Goal: Task Accomplishment & Management: Use online tool/utility

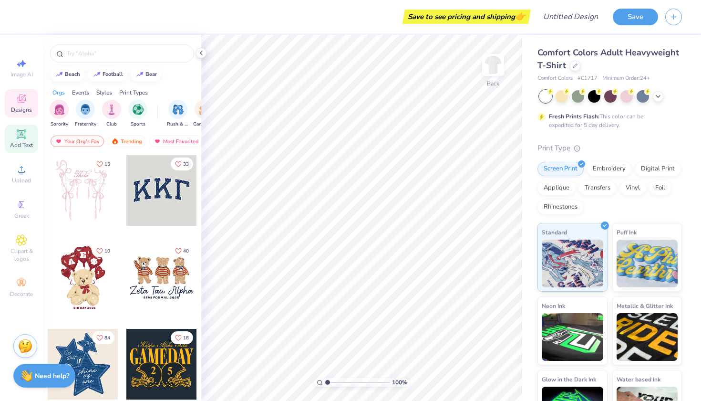
click at [18, 142] on span "Add Text" at bounding box center [21, 145] width 23 height 8
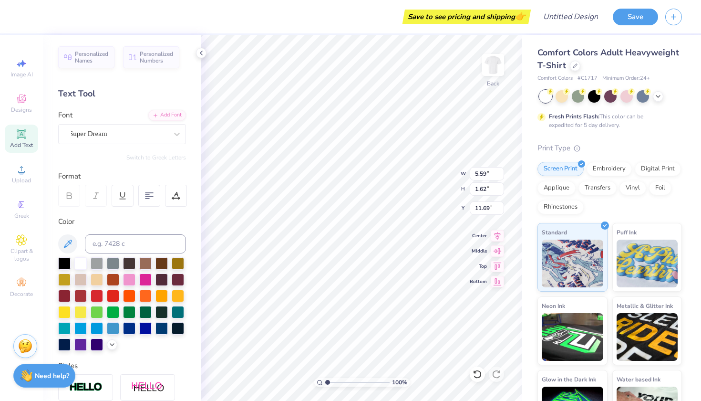
type textarea "C"
type textarea "X"
type textarea "W"
click at [19, 100] on icon at bounding box center [22, 100] width 8 height 6
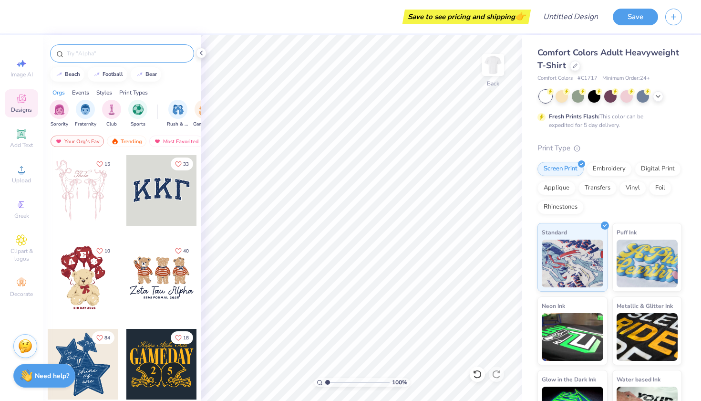
click at [95, 57] on input "text" at bounding box center [127, 54] width 122 height 10
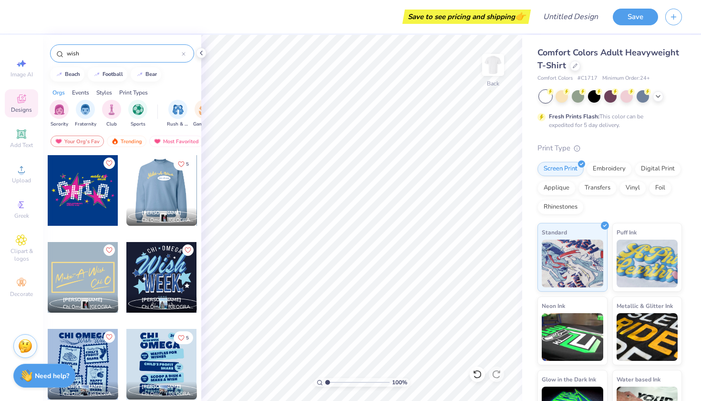
type input "wish"
click at [159, 192] on div at bounding box center [161, 190] width 71 height 71
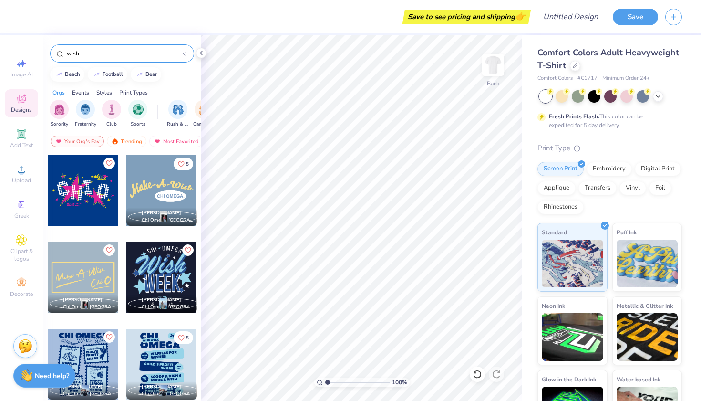
click at [150, 188] on div at bounding box center [161, 190] width 71 height 71
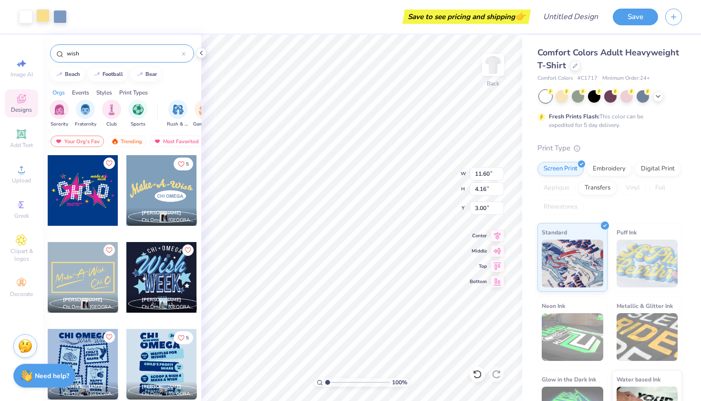
click at [42, 16] on div at bounding box center [42, 15] width 13 height 13
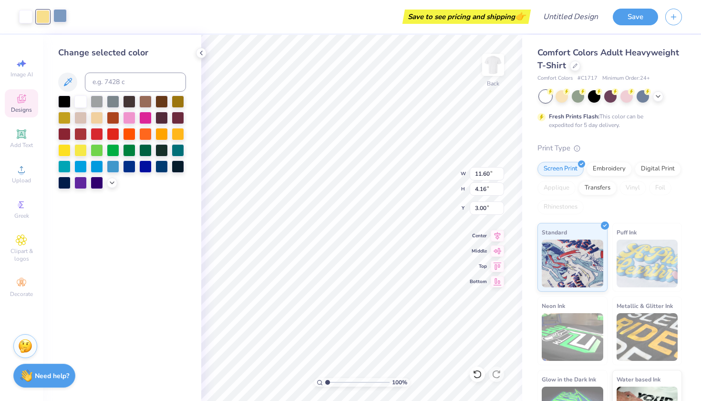
click at [62, 17] on div at bounding box center [59, 15] width 13 height 13
click at [41, 18] on div at bounding box center [42, 15] width 13 height 13
click at [115, 187] on div at bounding box center [112, 182] width 10 height 10
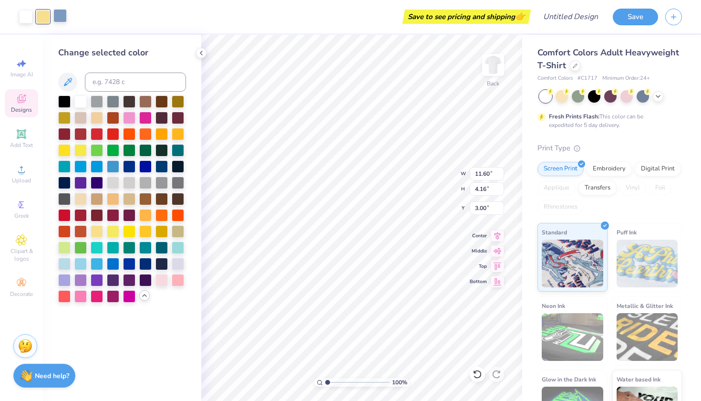
click at [57, 18] on div at bounding box center [59, 15] width 13 height 13
drag, startPoint x: 57, startPoint y: 18, endPoint x: 35, endPoint y: 18, distance: 22.0
click at [35, 18] on div at bounding box center [43, 16] width 48 height 13
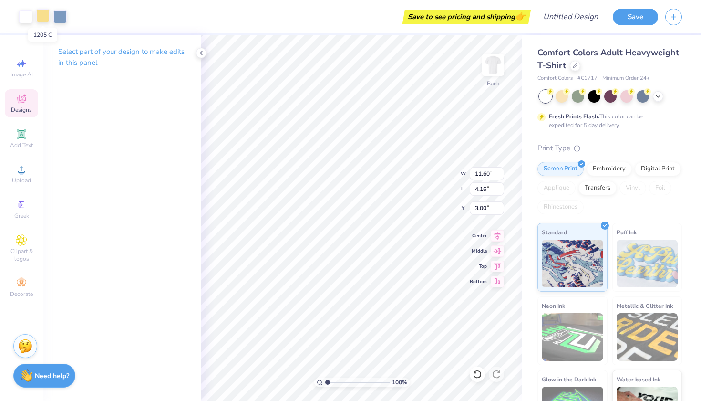
click at [44, 19] on div at bounding box center [42, 15] width 13 height 13
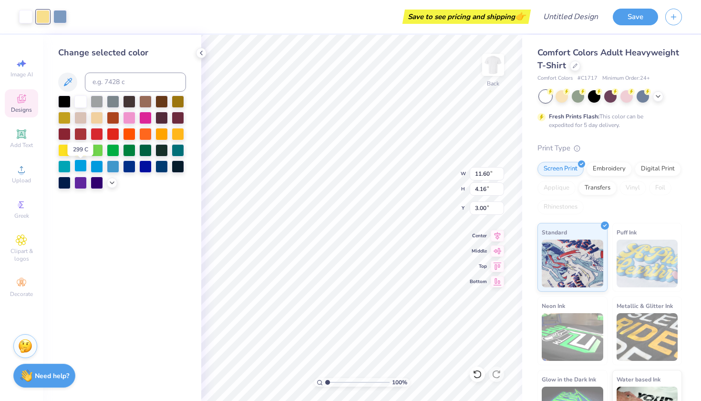
click at [84, 167] on div at bounding box center [80, 165] width 12 height 12
click at [88, 167] on div at bounding box center [122, 142] width 128 height 94
click at [98, 168] on div at bounding box center [97, 165] width 12 height 12
click at [131, 169] on div at bounding box center [129, 165] width 12 height 12
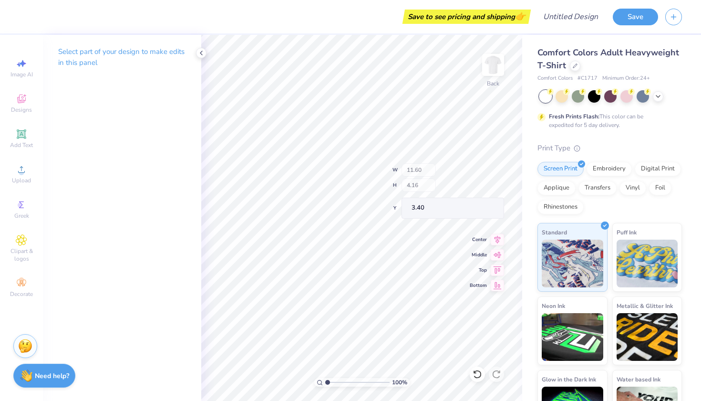
type input "3.40"
click at [20, 111] on span "Designs" at bounding box center [21, 110] width 21 height 8
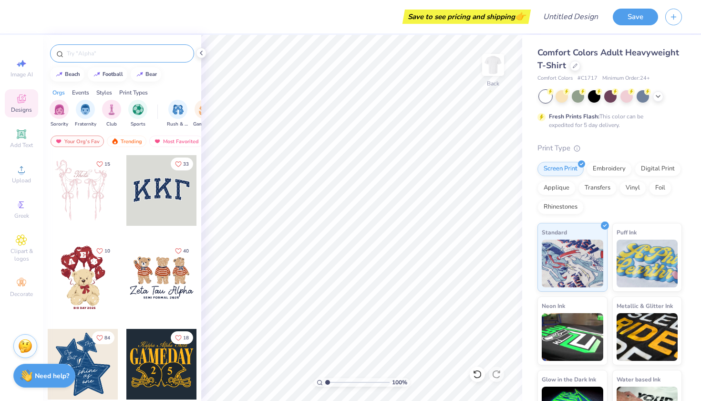
click at [105, 53] on input "text" at bounding box center [127, 54] width 122 height 10
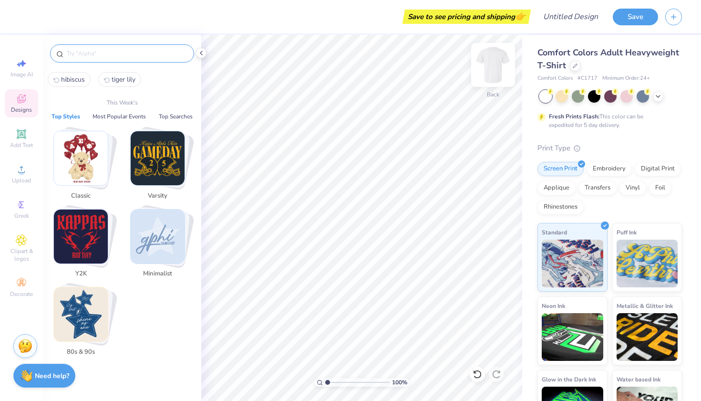
click at [496, 63] on img at bounding box center [493, 65] width 38 height 38
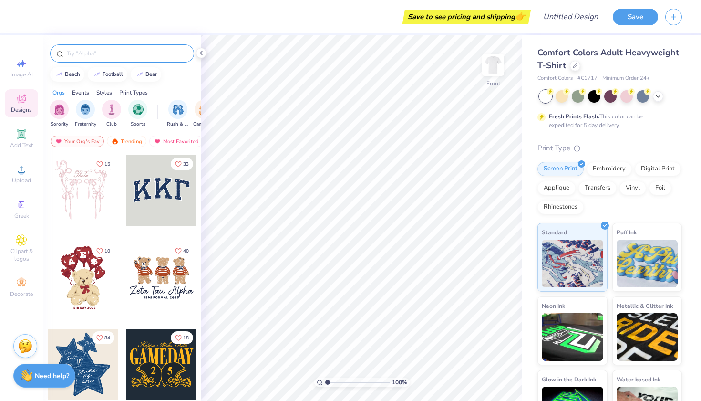
click at [102, 52] on input "text" at bounding box center [127, 54] width 122 height 10
type input "make a wish"
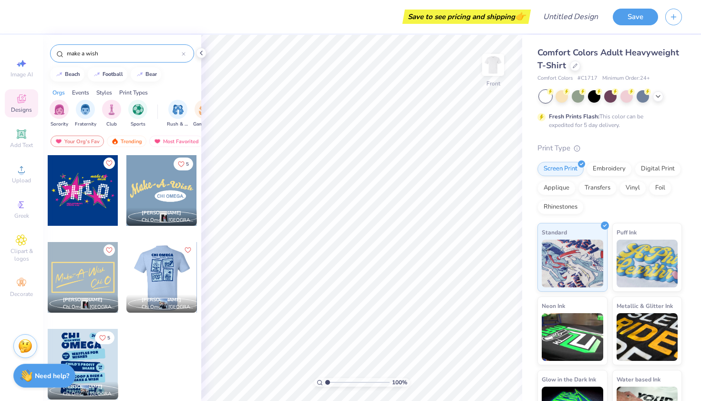
click at [173, 290] on div at bounding box center [162, 277] width 212 height 71
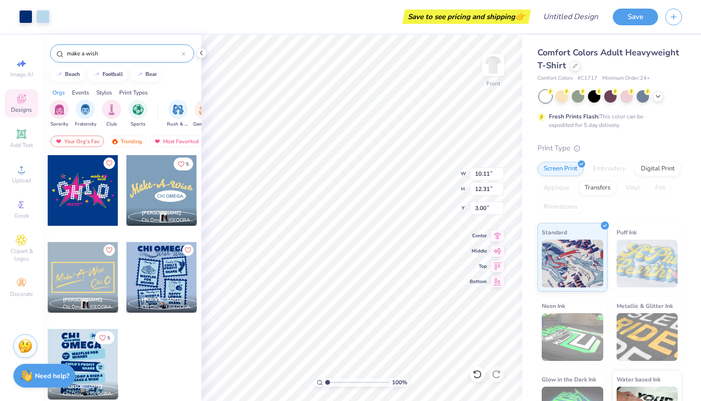
type input "10.73"
type input "13.06"
type input "4.71"
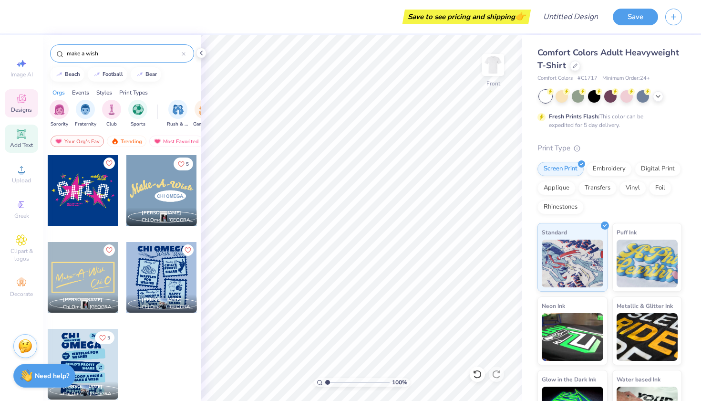
click at [22, 141] on div "Add Text" at bounding box center [21, 139] width 33 height 28
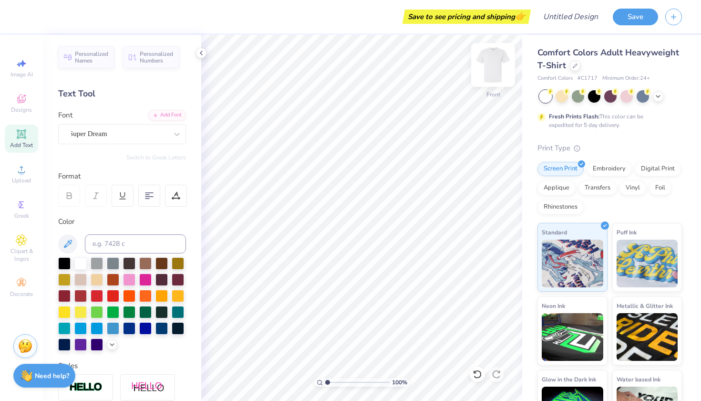
click at [492, 64] on img at bounding box center [493, 65] width 38 height 38
click at [21, 206] on circle at bounding box center [20, 204] width 5 height 5
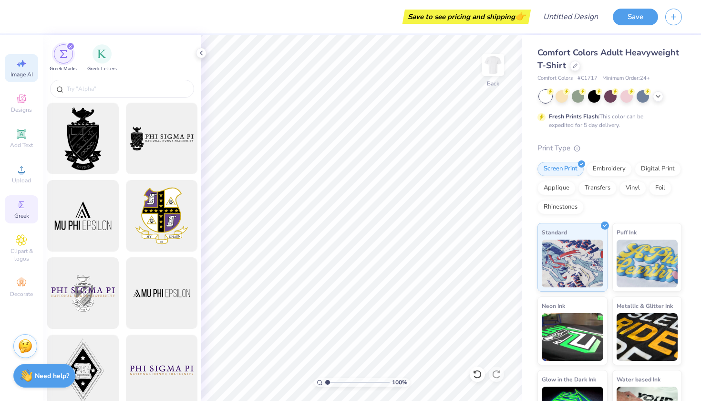
click at [18, 79] on div "Image AI" at bounding box center [21, 68] width 33 height 28
select select "4"
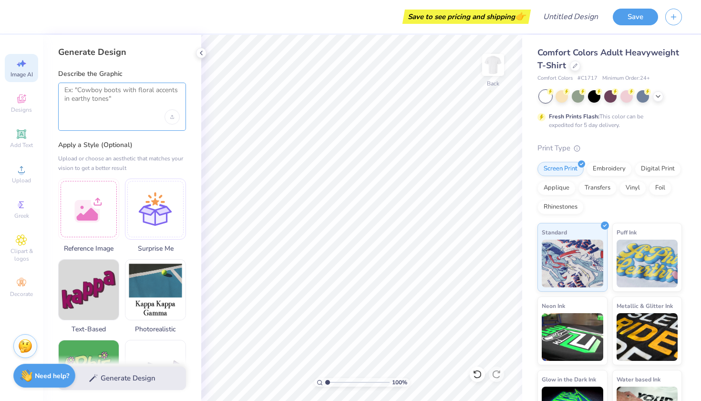
click at [118, 92] on textarea at bounding box center [121, 98] width 115 height 24
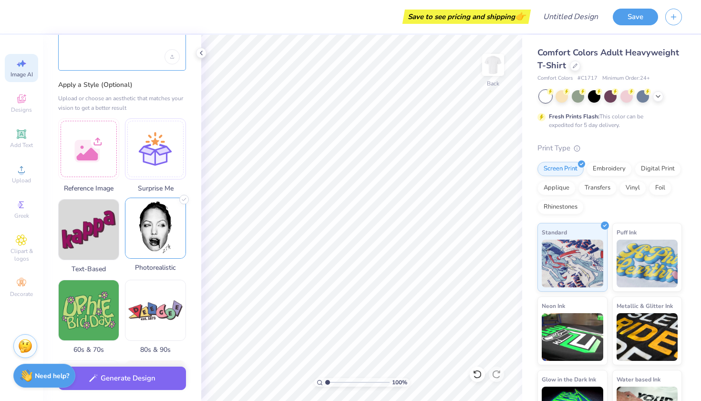
scroll to position [61, 0]
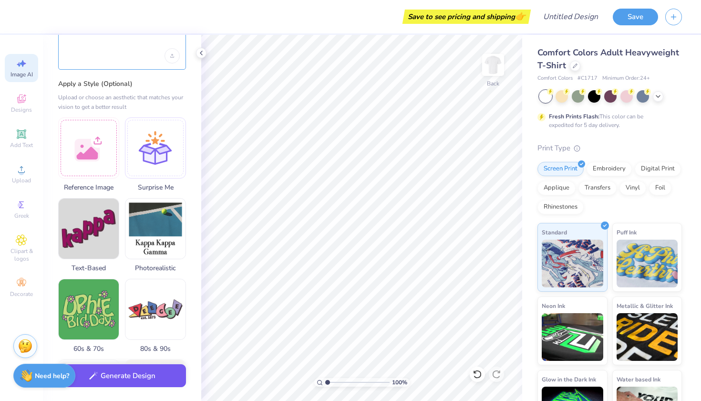
type textarea "chi omega letters"
click at [145, 379] on button "Generate Design" at bounding box center [122, 375] width 128 height 23
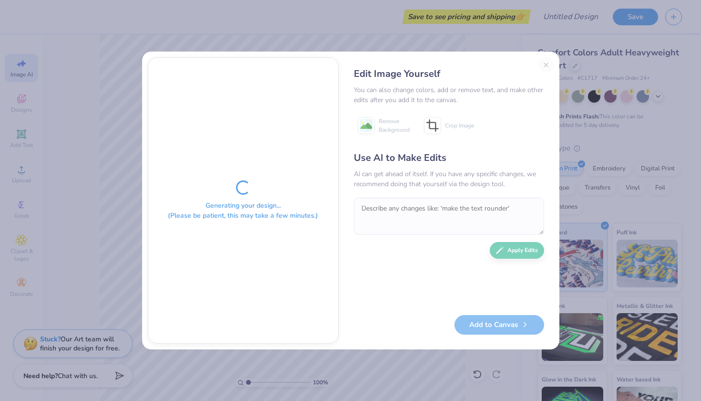
click at [548, 62] on div "Edit Image Yourself You can also change colors, add or remove text, and make ot…" at bounding box center [449, 200] width 209 height 286
click at [545, 70] on div "Edit Image Yourself You can also change colors, add or remove text, and make ot…" at bounding box center [449, 200] width 209 height 286
click at [550, 65] on div "Edit Image Yourself You can also change colors, add or remove text, and make ot…" at bounding box center [449, 200] width 209 height 286
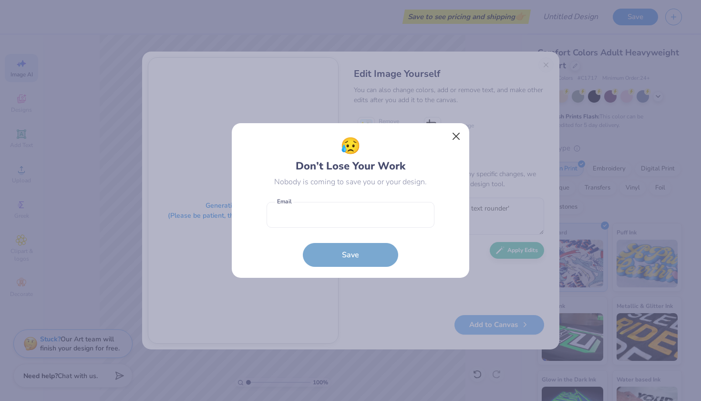
click at [452, 139] on button "Close" at bounding box center [457, 136] width 18 height 18
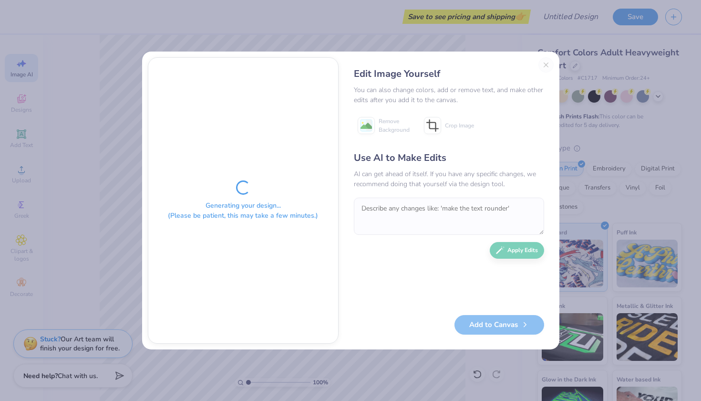
click at [546, 65] on div "Edit Image Yourself You can also change colors, add or remove text, and make ot…" at bounding box center [449, 200] width 209 height 286
